Goal: Transaction & Acquisition: Subscribe to service/newsletter

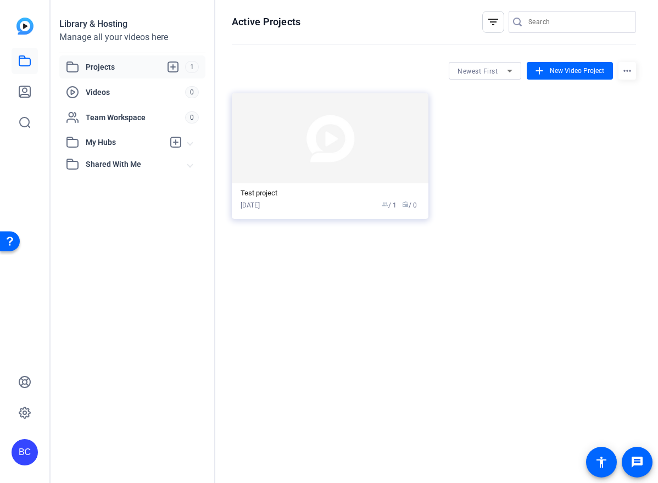
click at [96, 64] on span "Projects" at bounding box center [135, 66] width 99 height 13
click at [23, 416] on icon at bounding box center [24, 413] width 11 height 11
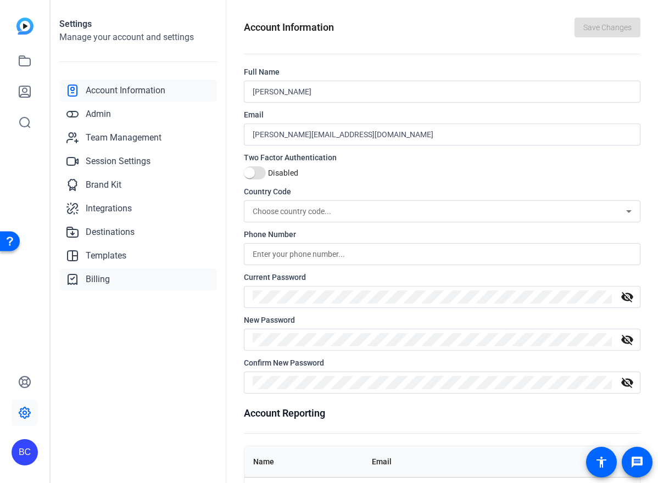
click at [99, 281] on span "Billing" at bounding box center [98, 279] width 24 height 13
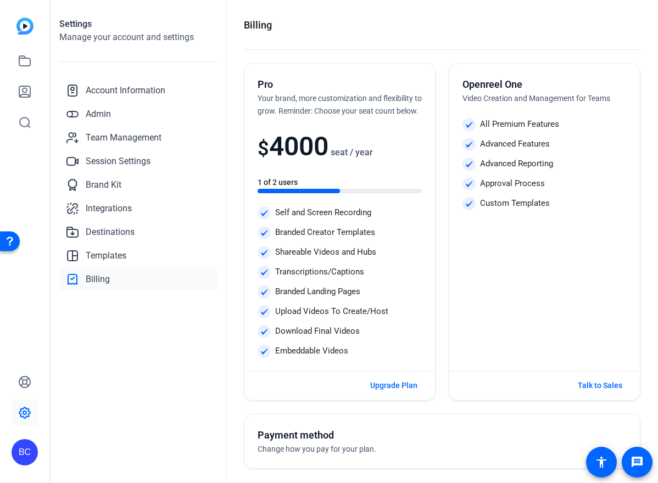
click at [312, 40] on openreel-settings-page-header "Billing" at bounding box center [442, 34] width 397 height 32
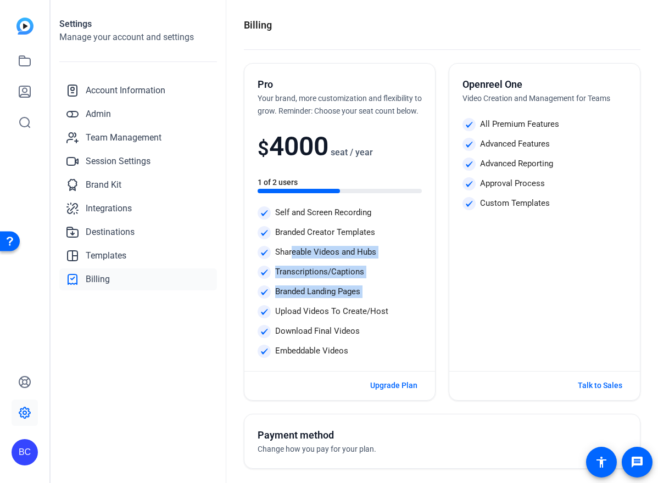
drag, startPoint x: 294, startPoint y: 265, endPoint x: 310, endPoint y: 315, distance: 53.2
click at [310, 315] on div "Self and Screen Recording Branded Creator Templates Shareable Videos and Hubs T…" at bounding box center [340, 283] width 164 height 152
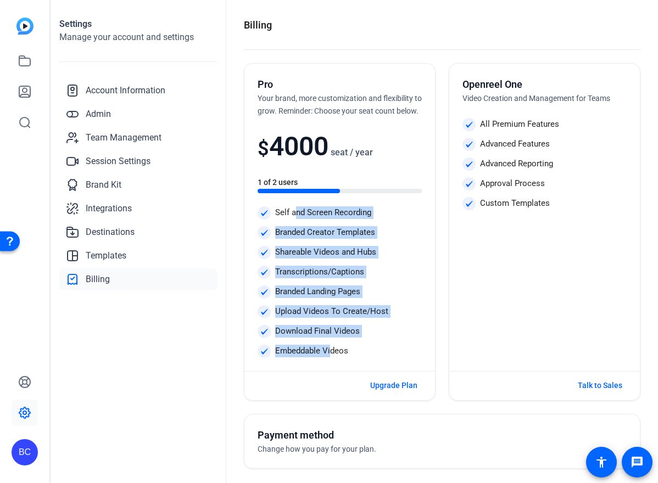
drag, startPoint x: 330, startPoint y: 363, endPoint x: 298, endPoint y: 227, distance: 140.0
click at [298, 227] on div "Self and Screen Recording Branded Creator Templates Shareable Videos and Hubs T…" at bounding box center [340, 283] width 164 height 152
click at [294, 219] on p "Self and Screen Recording" at bounding box center [323, 213] width 96 height 13
drag, startPoint x: 292, startPoint y: 226, endPoint x: 334, endPoint y: 345, distance: 125.8
click at [334, 345] on div "Self and Screen Recording Branded Creator Templates Shareable Videos and Hubs T…" at bounding box center [340, 283] width 164 height 152
